Goal: Information Seeking & Learning: Learn about a topic

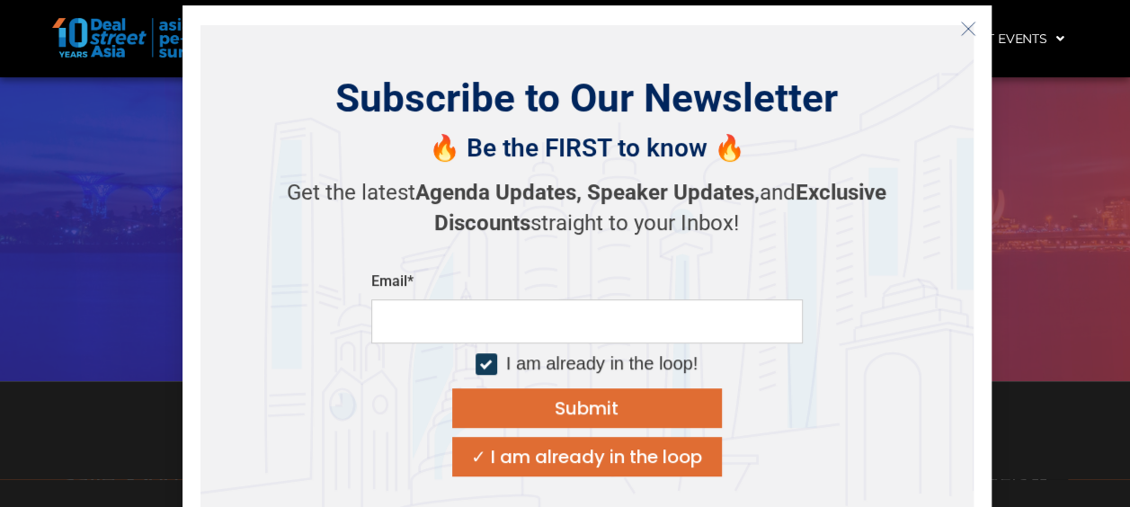
scroll to position [449, 0]
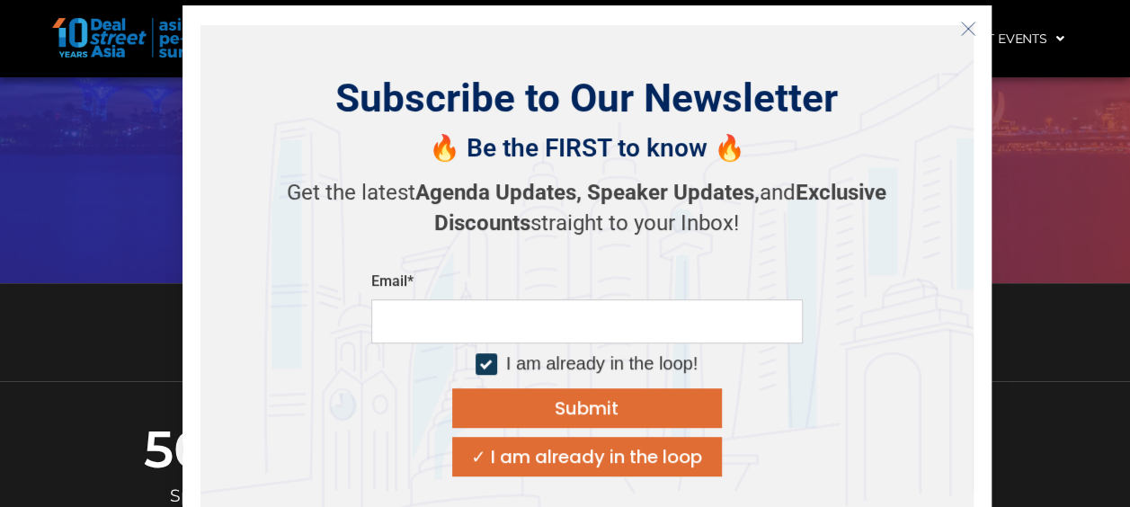
click at [969, 21] on icon "Close" at bounding box center [968, 29] width 16 height 16
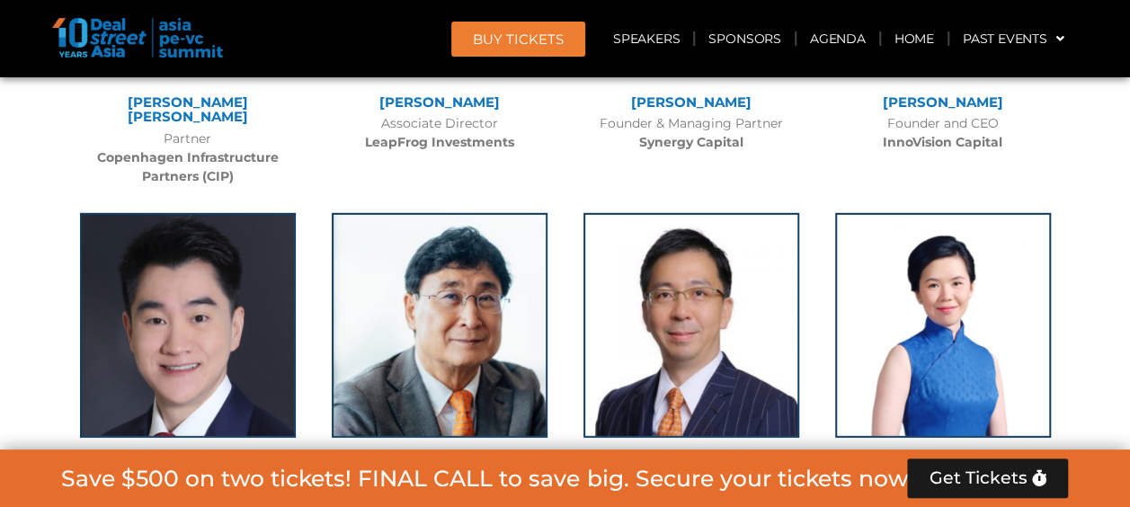
scroll to position [9436, 0]
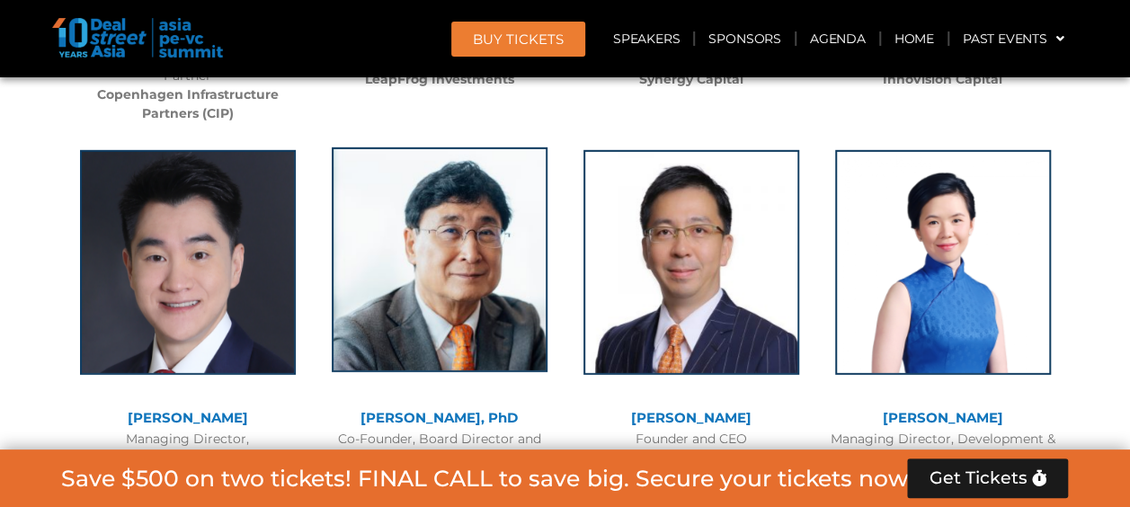
click at [456, 192] on img at bounding box center [440, 259] width 216 height 225
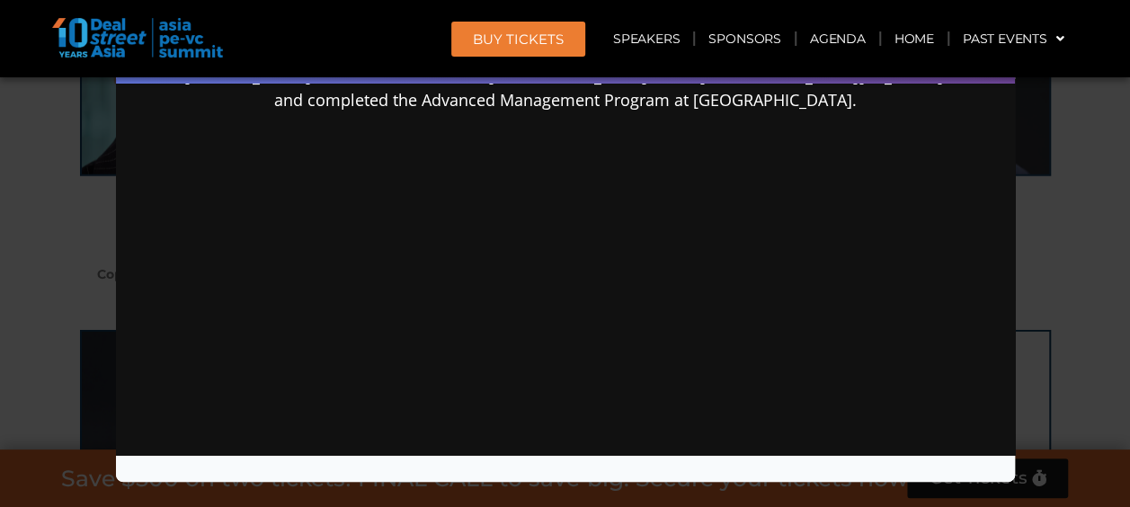
scroll to position [9706, 0]
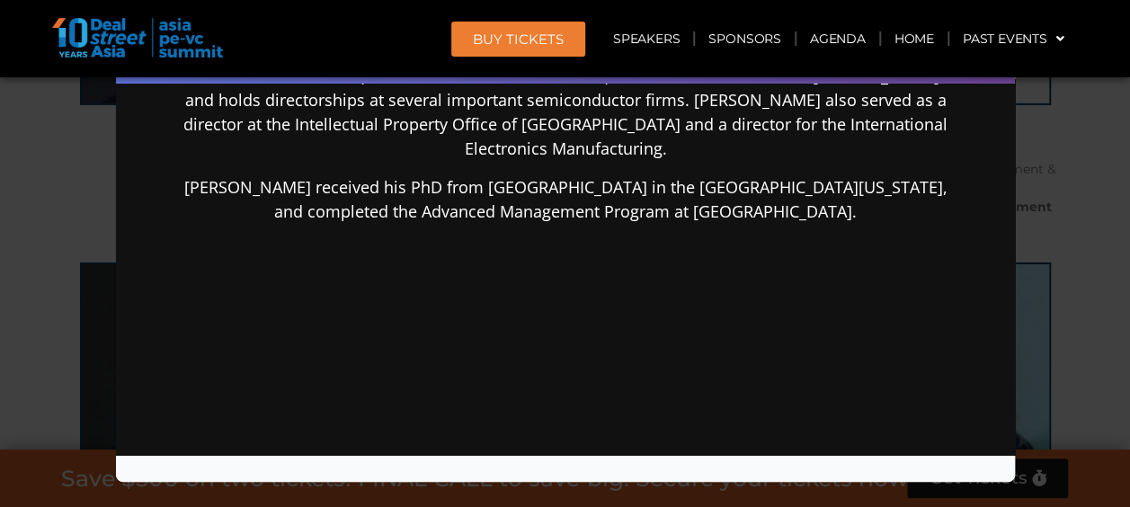
scroll to position [920, 0]
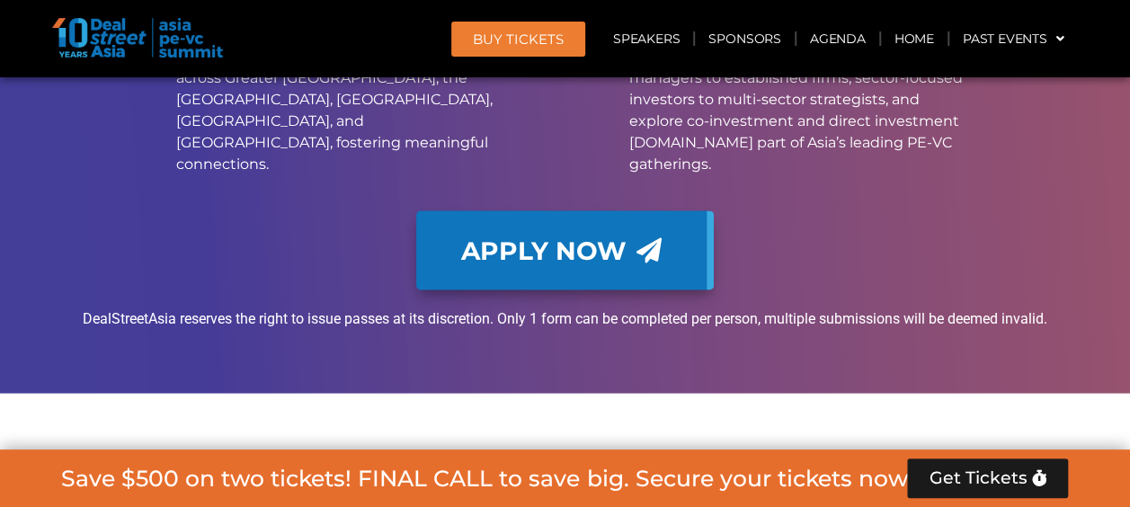
scroll to position [14902, 0]
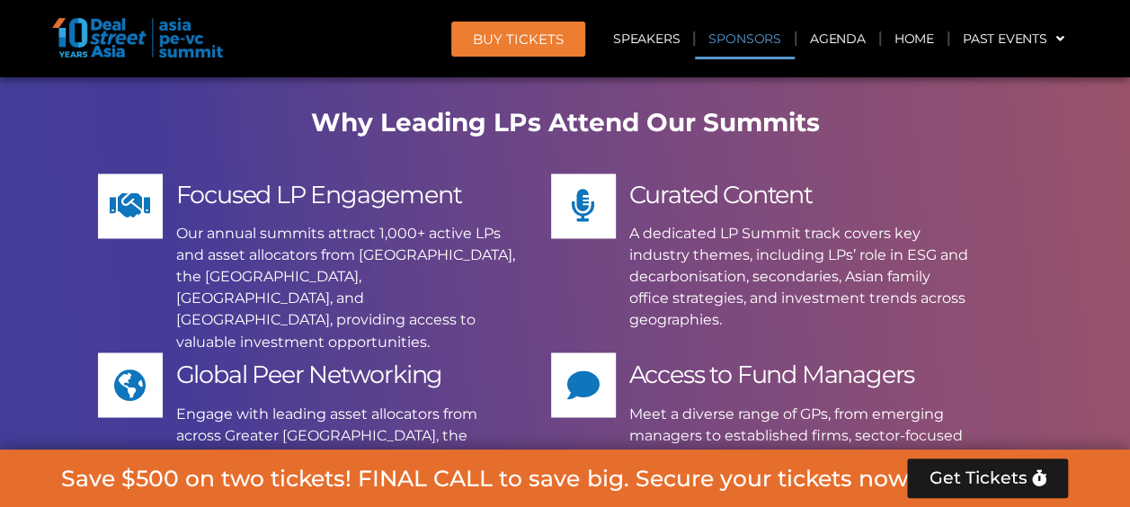
click at [742, 39] on link "Sponsors" at bounding box center [744, 38] width 99 height 41
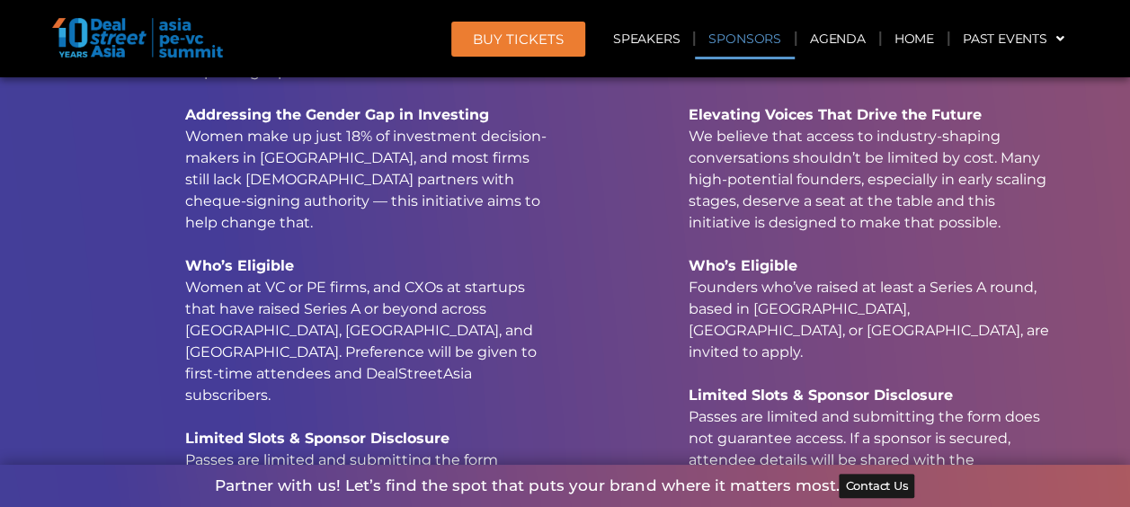
scroll to position [19291, 0]
